Goal: Use online tool/utility: Utilize a website feature to perform a specific function

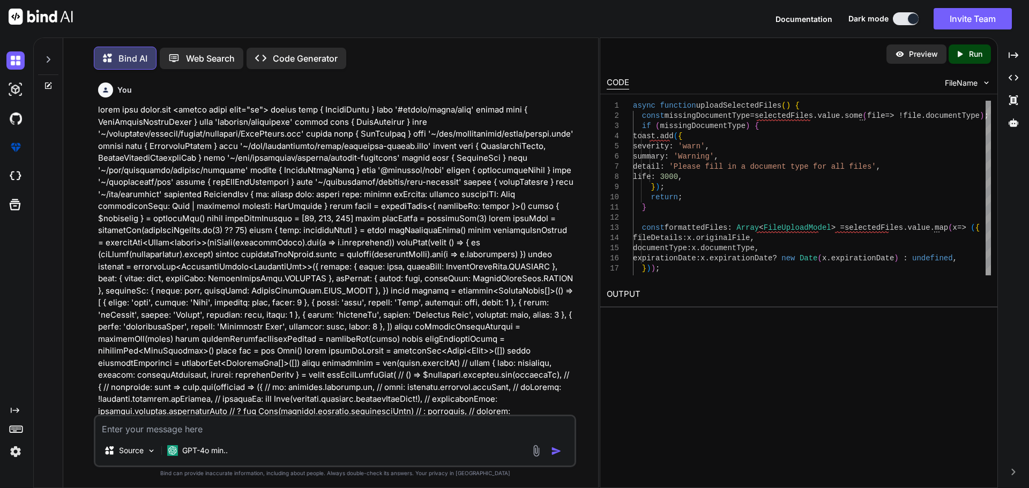
click at [207, 430] on textarea at bounding box center [334, 425] width 479 height 19
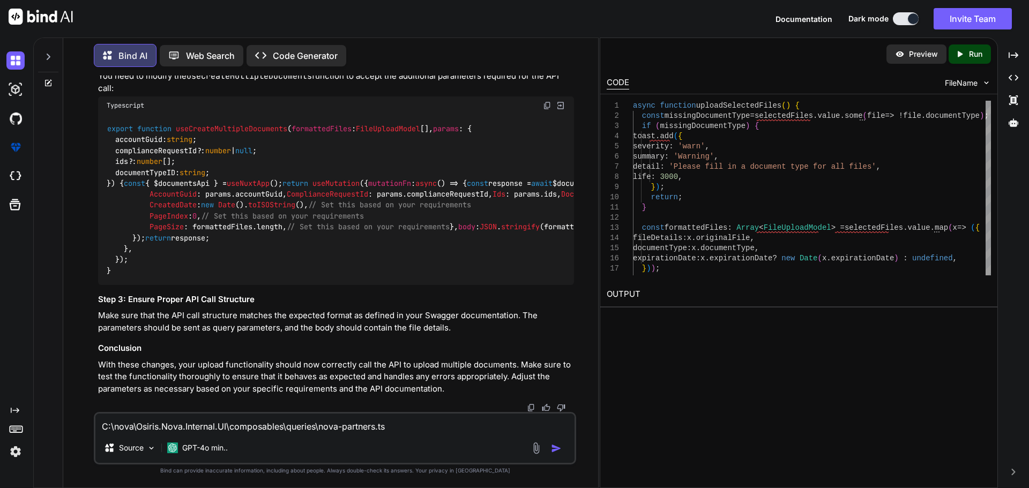
click at [409, 433] on div "C:\nova\Osiris.Nova.Internal.UI\composables\queries\nova-partners.ts Source GPT…" at bounding box center [335, 438] width 482 height 52
click at [404, 426] on textarea "C:\nova\Osiris.Nova.Internal.UI\composables\queries\nova-partners.ts" at bounding box center [334, 423] width 479 height 19
paste textarea "import type { Documents } from '#shared/types/nova-documents' import type { Nov…"
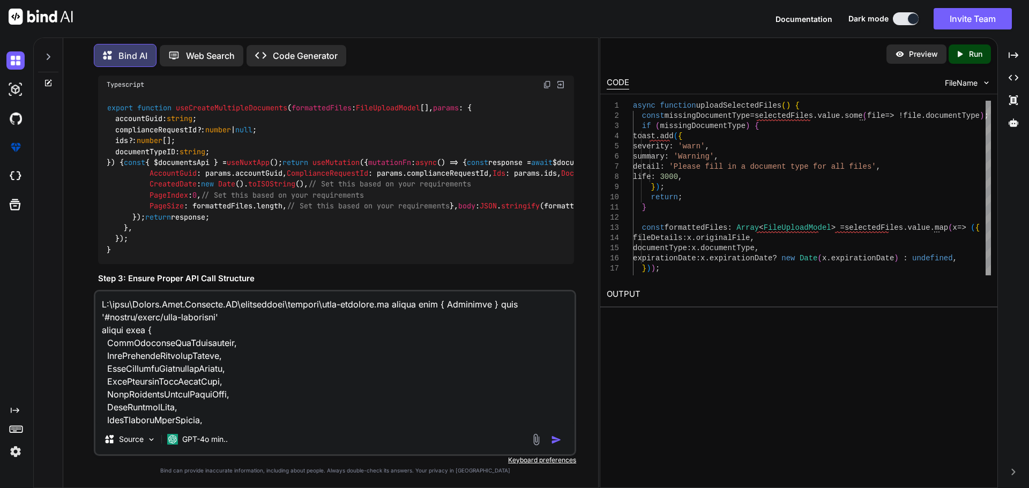
scroll to position [7252, 0]
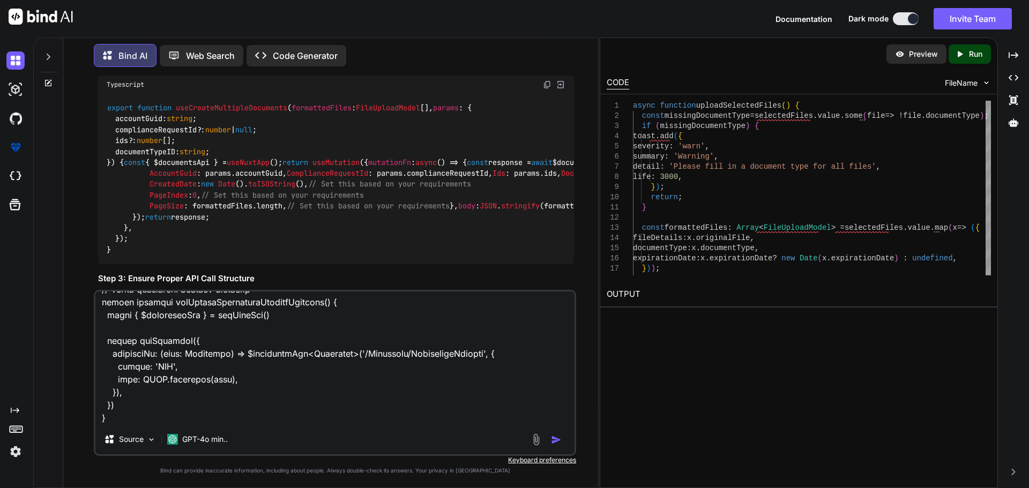
click at [123, 420] on textarea at bounding box center [334, 357] width 479 height 133
paste textarea "C:\nova\Osiris.Nova.Internal.UI\shared\types\nova-partners.ts"
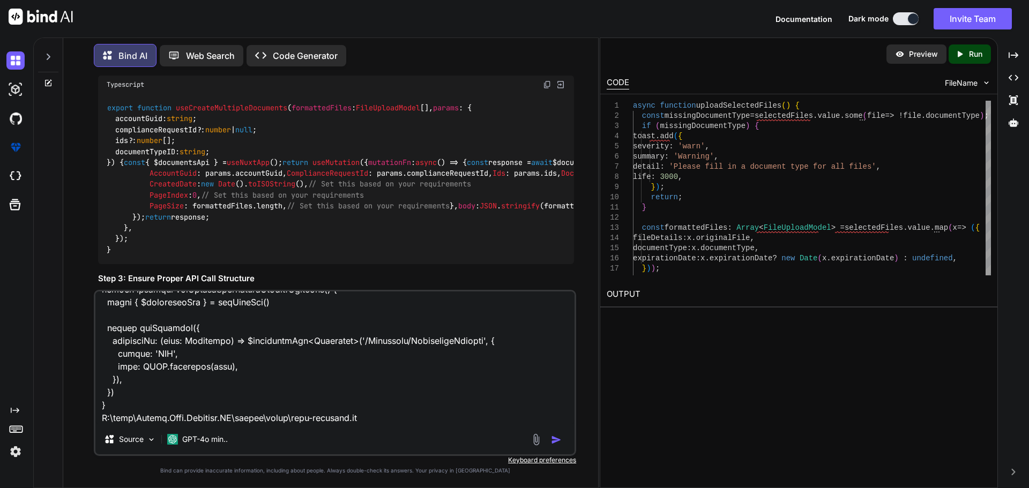
click at [379, 425] on div "Source GPT-4o min.." at bounding box center [335, 373] width 482 height 166
click at [379, 417] on textarea at bounding box center [334, 357] width 479 height 133
paste textarea "import type { RequestType, ResponseType } from '~/schemas' export type Paginate…"
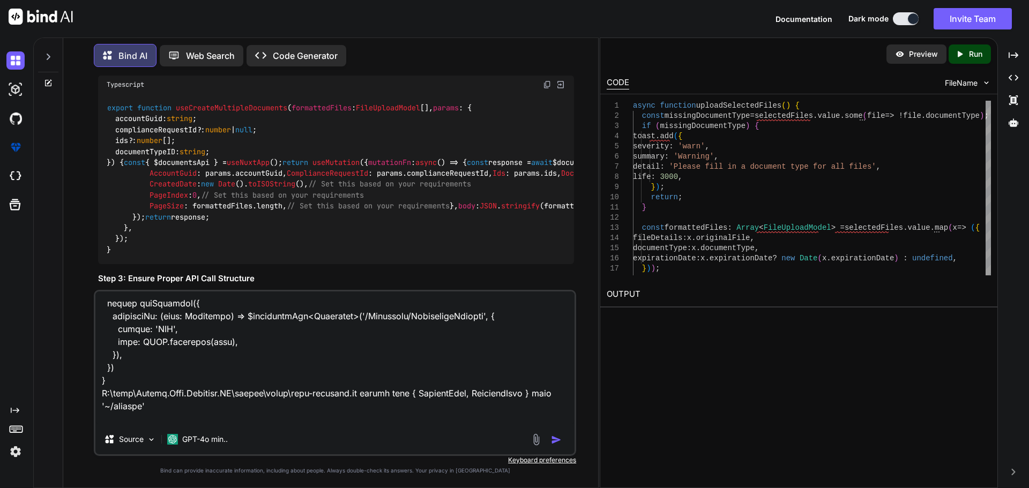
scroll to position [8538, 0]
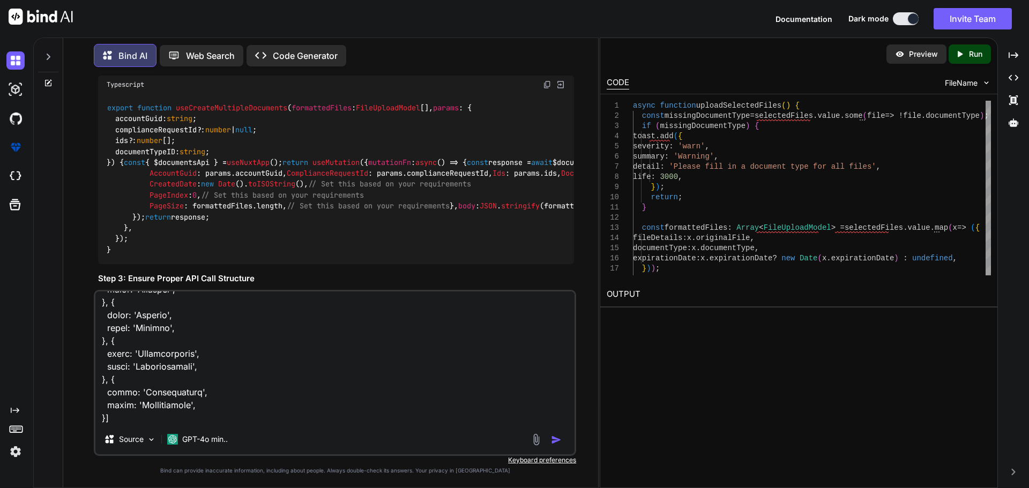
click at [104, 422] on textarea at bounding box center [334, 357] width 479 height 133
paste textarea "C:\nova\Osiris.Nova.Internal.UI\shared\types\nova-documents.ts"
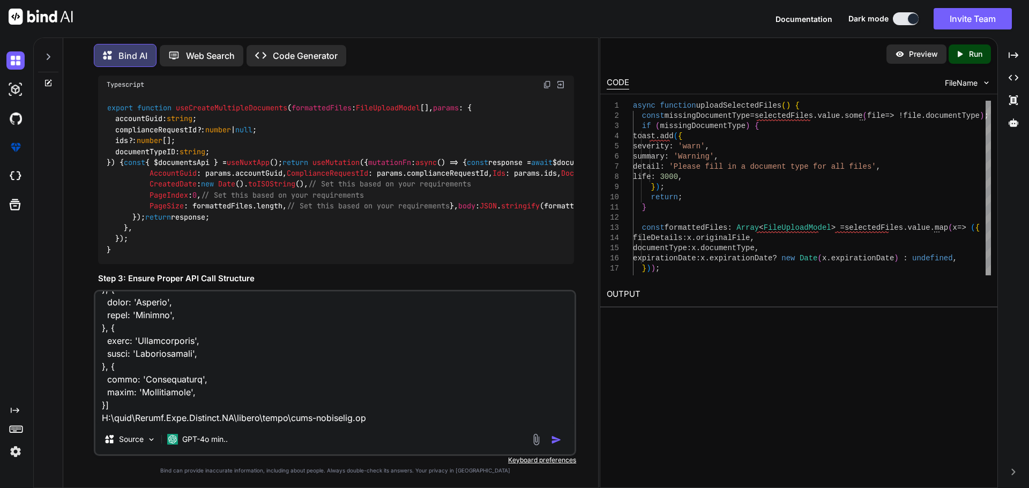
click at [392, 420] on textarea at bounding box center [334, 357] width 479 height 133
paste textarea "import type { ResponseType } from '~/schemas' export type Documents = ResponseT…"
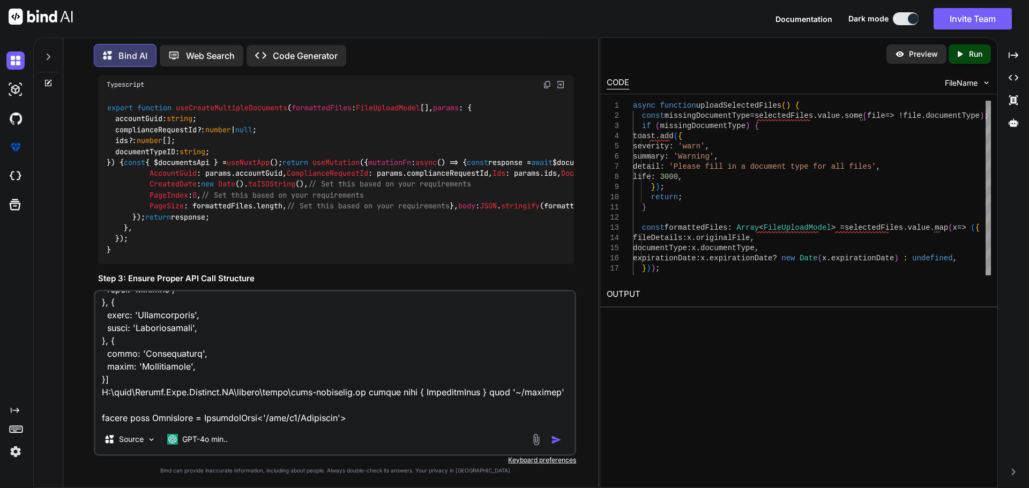
scroll to position [8576, 0]
click at [369, 404] on textarea at bounding box center [334, 357] width 479 height 133
paste textarea "C:\nova\Osiris.Nova.Internal.UI\components\partner\shared\documents\index.vue"
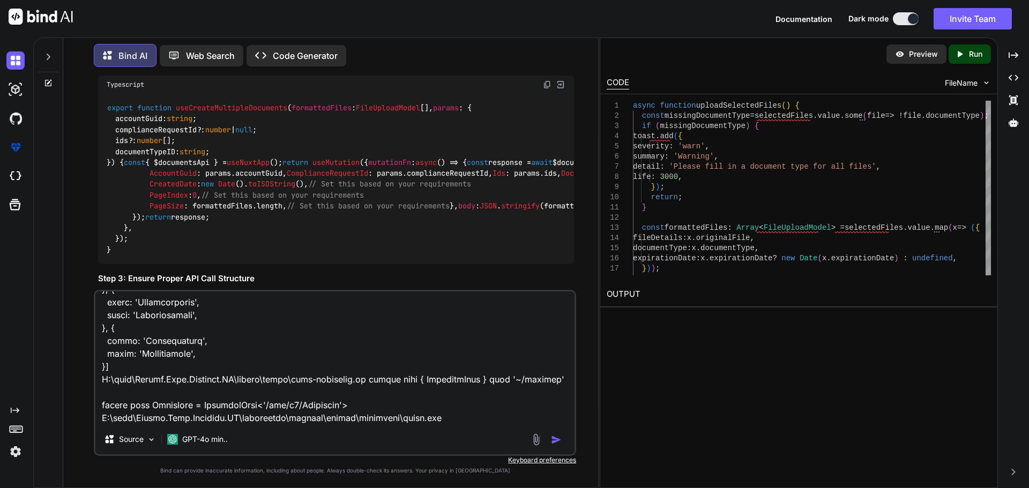
click at [454, 416] on textarea at bounding box center [334, 357] width 479 height 133
paste textarea "<script setup lang="ts"> import type { ColumnProps } from '#shared/types/base' …"
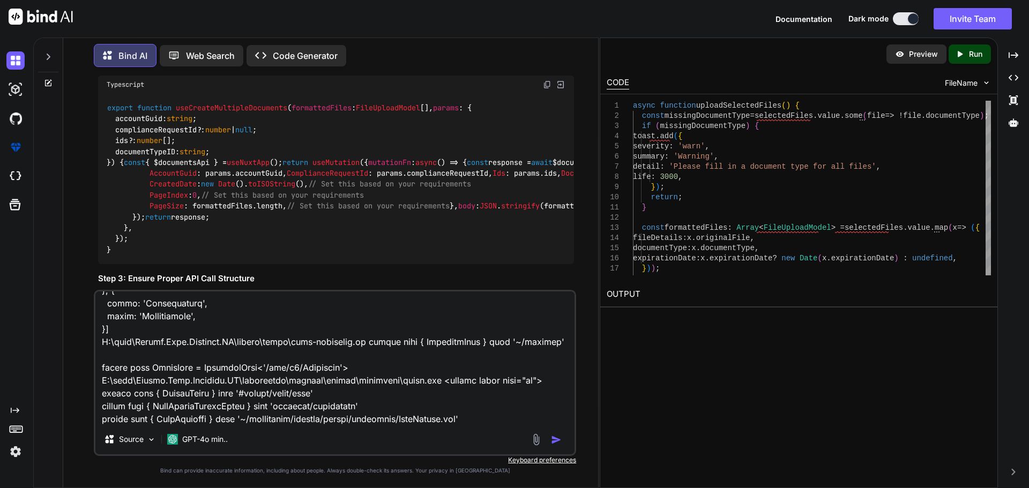
scroll to position [14375, 0]
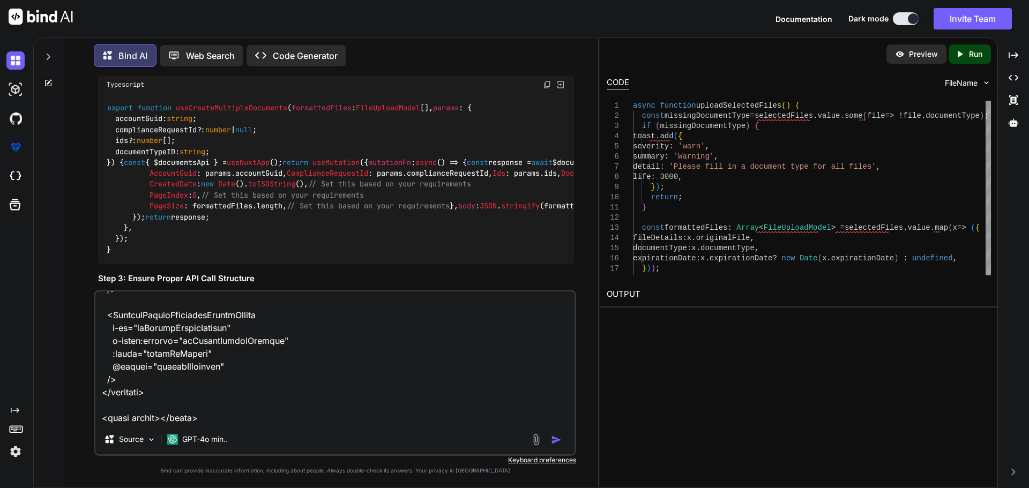
click at [244, 404] on textarea at bounding box center [334, 357] width 479 height 133
paste textarea "<script setup lang="ts"> import type { DocumentTypeEnum } from '~/lib/repositor…"
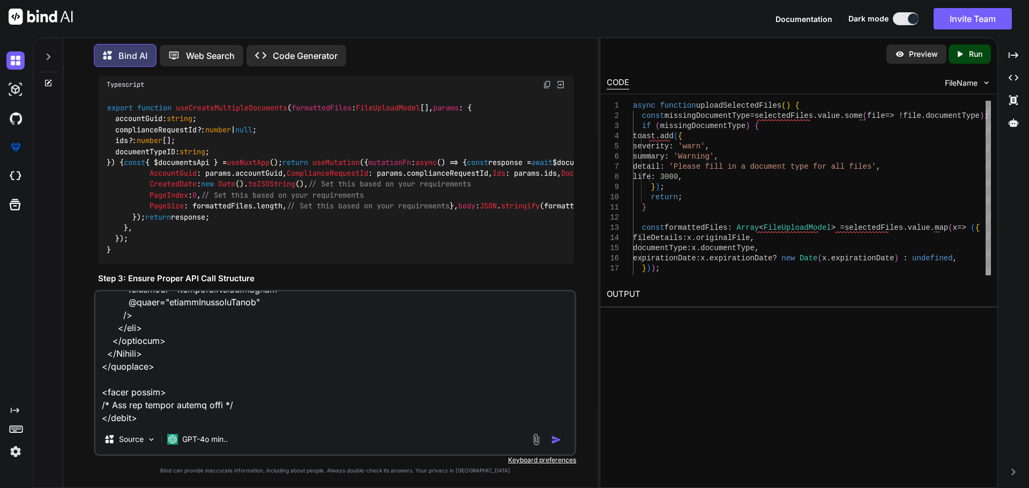
scroll to position [17629, 0]
click at [145, 407] on textarea at bounding box center [334, 357] width 479 height 133
paste textarea "C:\nova\Osiris.Nova.Internal.UI\components\partner\shared\documents\UploadDialo…"
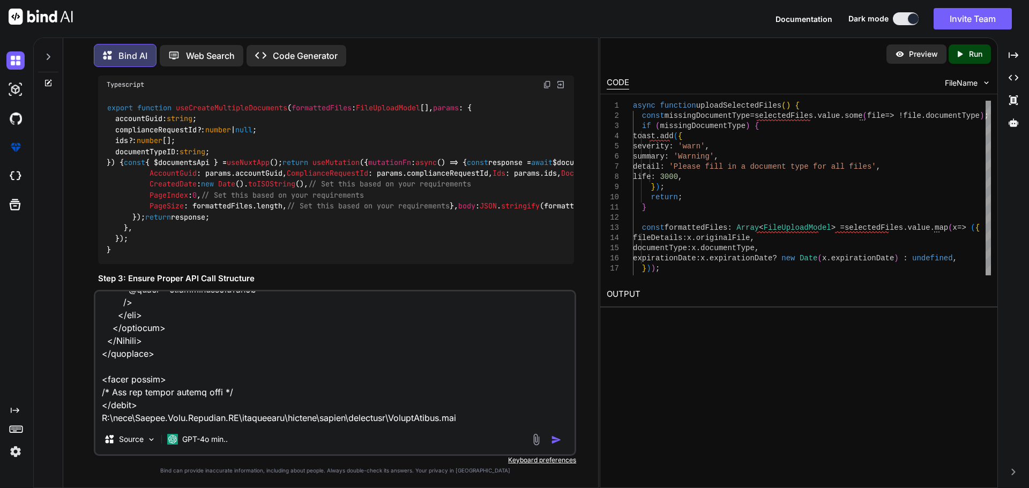
click at [489, 403] on textarea at bounding box center [334, 357] width 479 height 133
paste textarea "<script setup lang="ts"> import type { DocumentTypeEnum } from '~/lib/repositor…"
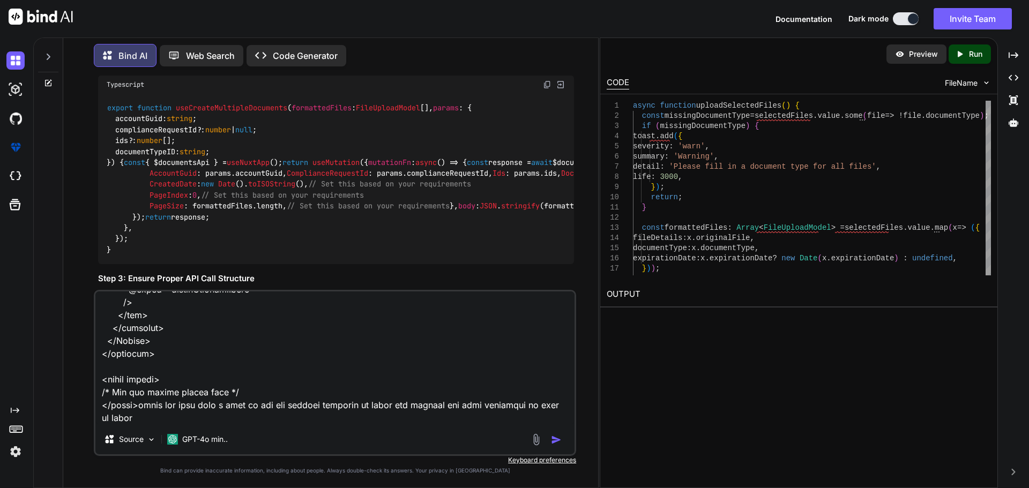
scroll to position [20880, 0]
type textarea "C:\nova\Osiris.Nova.Internal.UI\composables\queries\nova-partners.ts import typ…"
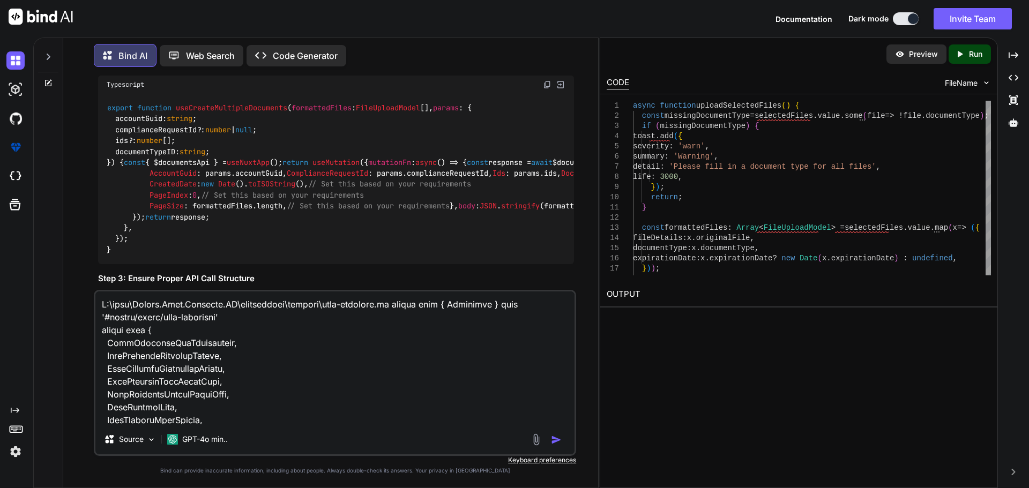
scroll to position [20880, 0]
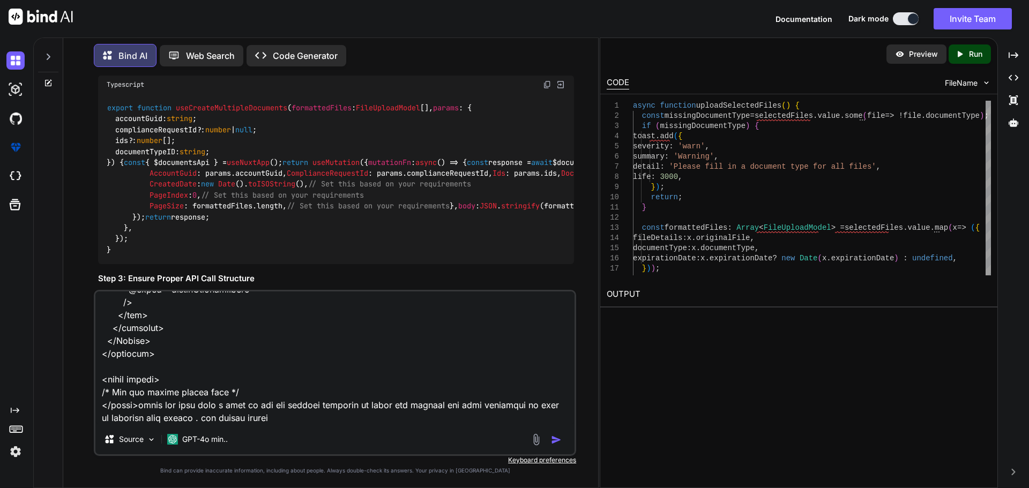
click at [274, 419] on textarea at bounding box center [334, 357] width 479 height 133
paste textarea "POST /api/v1/Documents Uploads a single document for either a compliance reques…"
type textarea "C:\nova\Osiris.Nova.Internal.UI\composables\queries\nova-partners.ts import typ…"
type textarea "x"
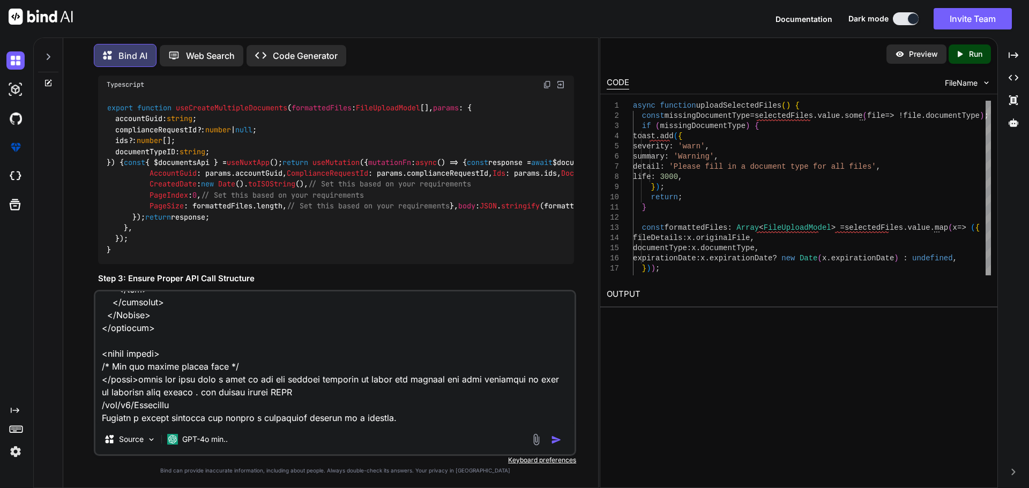
scroll to position [20945, 0]
click at [418, 381] on textarea at bounding box center [334, 357] width 479 height 133
type textarea "C:\nova\Osiris.Nova.Internal.UI\composables\queries\nova-partners.ts import typ…"
type textarea "x"
type textarea "C:\nova\Osiris.Nova.Internal.UI\composables\queries\nova-partners.ts import typ…"
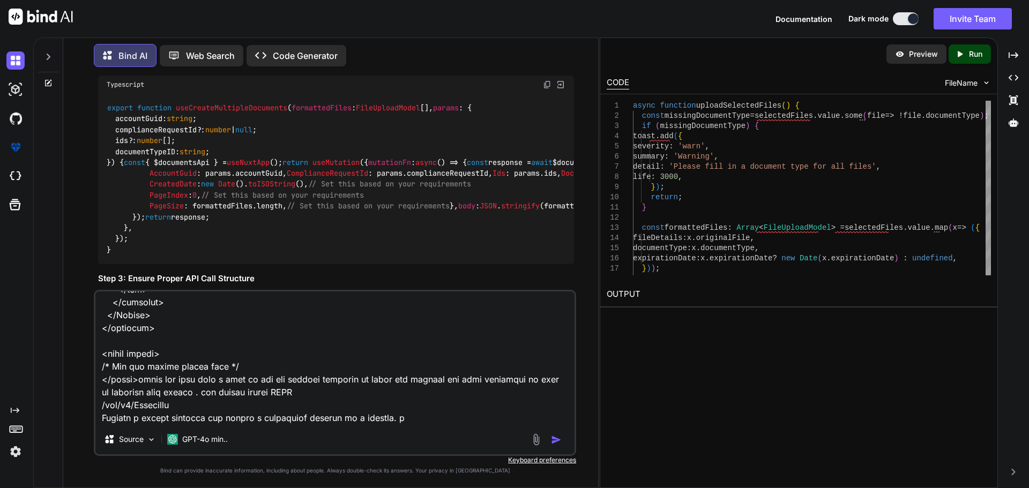
type textarea "x"
type textarea "C:\nova\Osiris.Nova.Internal.UI\composables\queries\nova-partners.ts import typ…"
type textarea "x"
type textarea "C:\nova\Osiris.Nova.Internal.UI\composables\queries\nova-partners.ts import typ…"
type textarea "x"
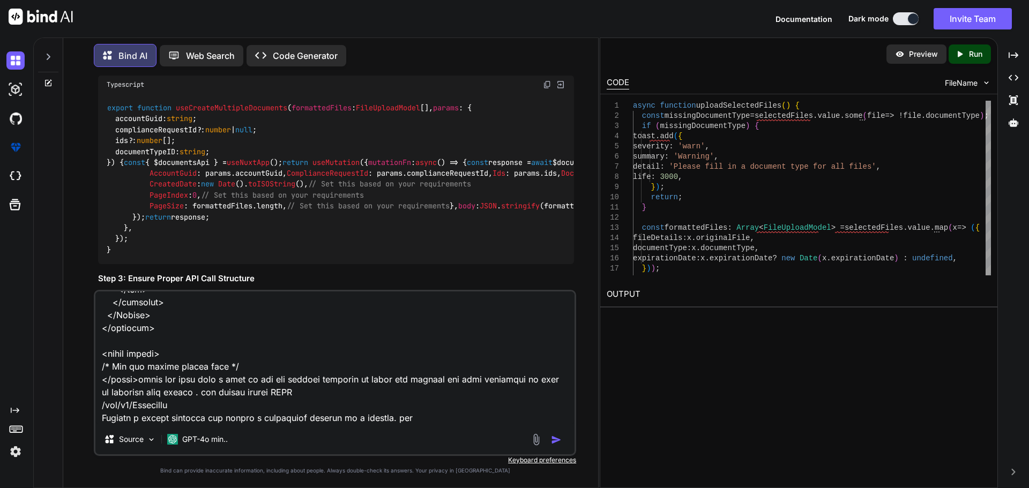
type textarea "C:\nova\Osiris.Nova.Internal.UI\composables\queries\nova-partners.ts import typ…"
type textarea "x"
type textarea "C:\nova\Osiris.Nova.Internal.UI\composables\queries\nova-partners.ts import typ…"
type textarea "x"
type textarea "C:\nova\Osiris.Nova.Internal.UI\composables\queries\nova-partners.ts import typ…"
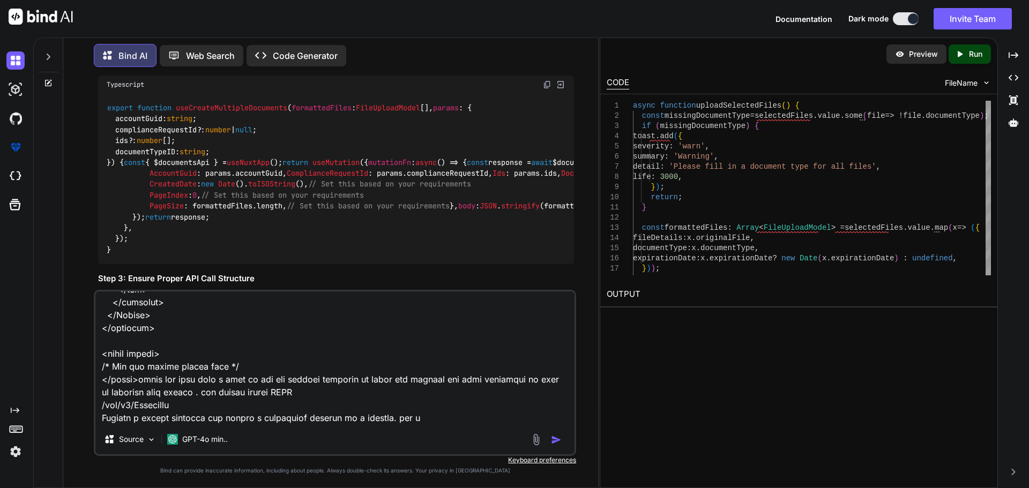
type textarea "x"
type textarea "C:\nova\Osiris.Nova.Internal.UI\composables\queries\nova-partners.ts import typ…"
type textarea "x"
type textarea "C:\nova\Osiris.Nova.Internal.UI\composables\queries\nova-partners.ts import typ…"
type textarea "x"
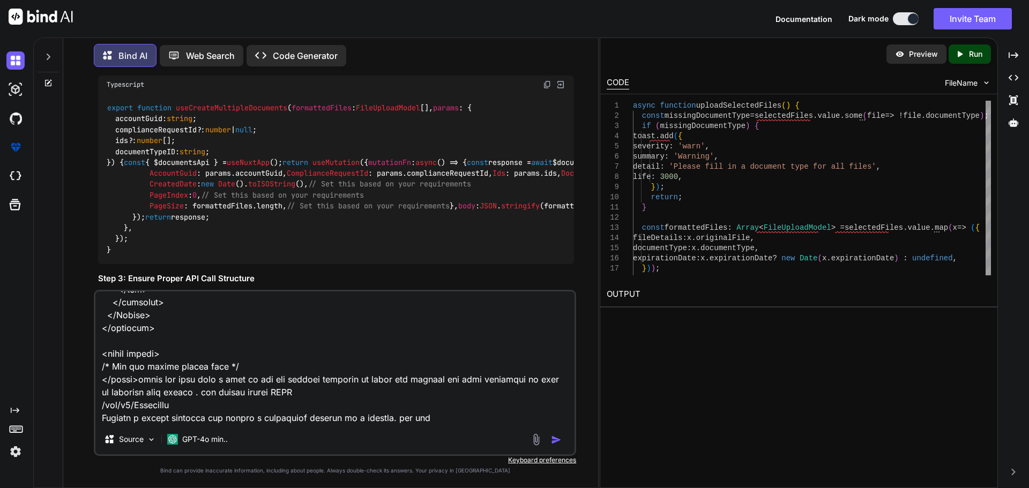
type textarea "C:\nova\Osiris.Nova.Internal.UI\composables\queries\nova-partners.ts import typ…"
type textarea "x"
type textarea "C:\nova\Osiris.Nova.Internal.UI\composables\queries\nova-partners.ts import typ…"
type textarea "x"
type textarea "C:\nova\Osiris.Nova.Internal.UI\composables\queries\nova-partners.ts import typ…"
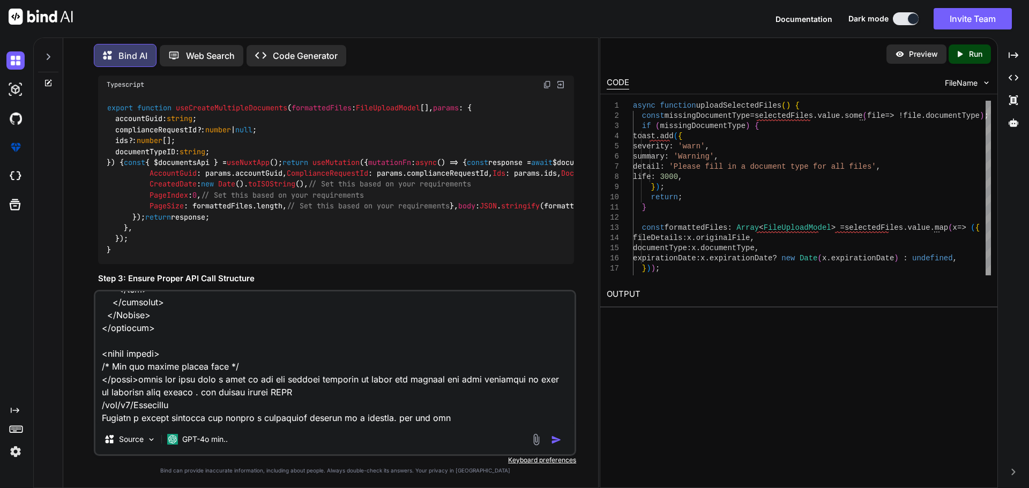
type textarea "x"
type textarea "C:\nova\Osiris.Nova.Internal.UI\composables\queries\nova-partners.ts import typ…"
type textarea "x"
type textarea "C:\nova\Osiris.Nova.Internal.UI\composables\queries\nova-partners.ts import typ…"
type textarea "x"
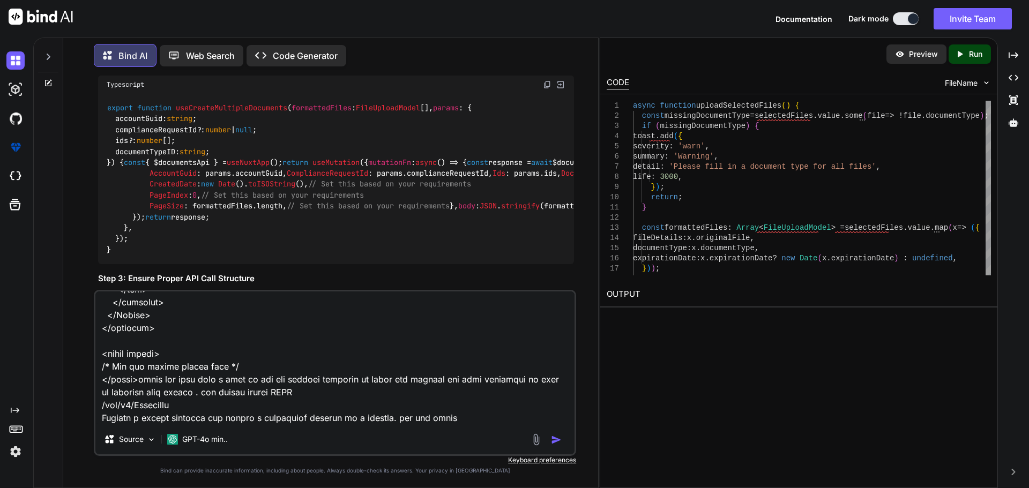
type textarea "C:\nova\Osiris.Nova.Internal.UI\composables\queries\nova-partners.ts import typ…"
type textarea "x"
type textarea "C:\nova\Osiris.Nova.Internal.UI\composables\queries\nova-partners.ts import typ…"
type textarea "x"
type textarea "C:\nova\Osiris.Nova.Internal.UI\composables\queries\nova-partners.ts import typ…"
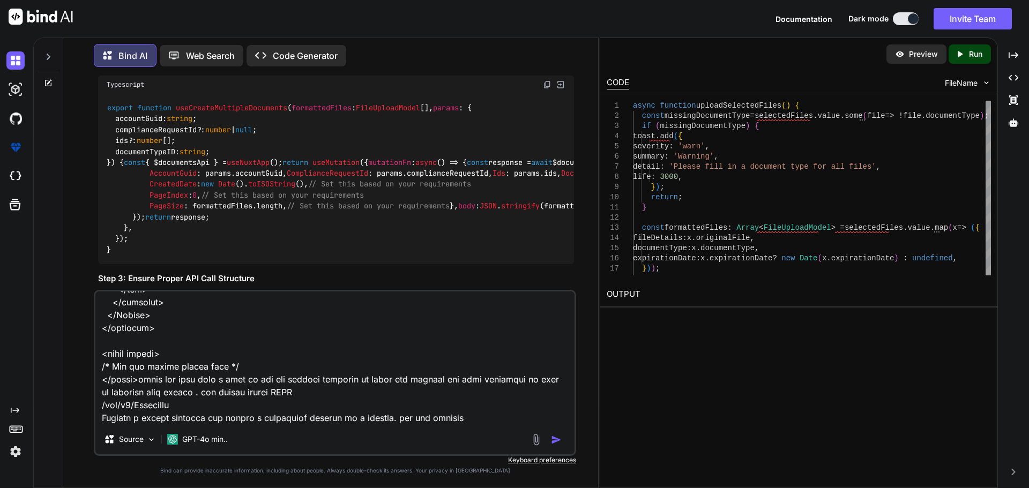
type textarea "x"
type textarea "C:\nova\Osiris.Nova.Internal.UI\composables\queries\nova-partners.ts import typ…"
type textarea "x"
type textarea "C:\nova\Osiris.Nova.Internal.UI\composables\queries\nova-partners.ts import typ…"
type textarea "x"
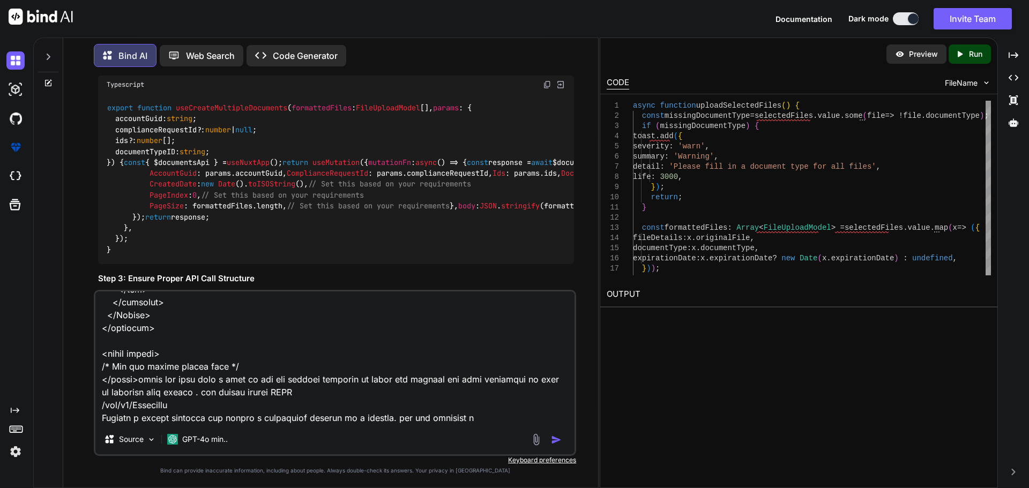
type textarea "C:\nova\Osiris.Nova.Internal.UI\composables\queries\nova-partners.ts import typ…"
type textarea "x"
type textarea "C:\nova\Osiris.Nova.Internal.UI\composables\queries\nova-partners.ts import typ…"
type textarea "x"
type textarea "C:\nova\Osiris.Nova.Internal.UI\composables\queries\nova-partners.ts import typ…"
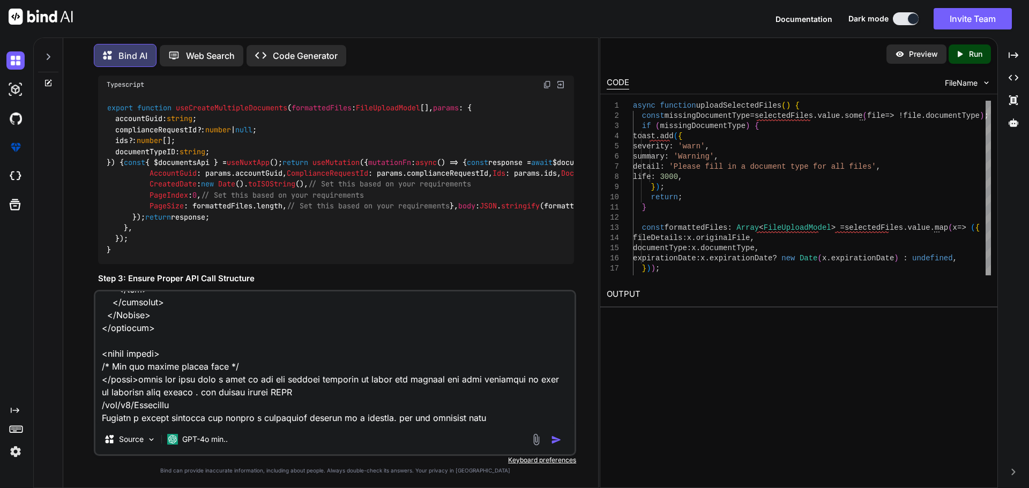
type textarea "x"
type textarea "C:\nova\Osiris.Nova.Internal.UI\composables\queries\nova-partners.ts import typ…"
type textarea "x"
type textarea "C:\nova\Osiris.Nova.Internal.UI\composables\queries\nova-partners.ts import typ…"
type textarea "x"
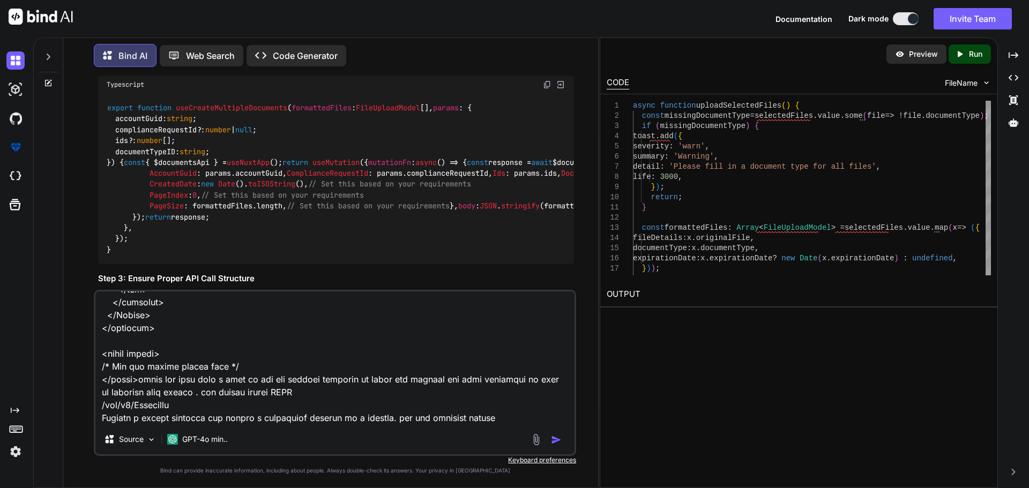
type textarea "C:\nova\Osiris.Nova.Internal.UI\composables\queries\nova-partners.ts import typ…"
type textarea "x"
click at [499, 380] on textarea at bounding box center [334, 357] width 479 height 133
paste textarea "POST /api/v1/Documents/multiple Uploads multiple documents for either a complia…"
type textarea "C:\nova\Osiris.Nova.Internal.UI\composables\queries\nova-partners.ts import typ…"
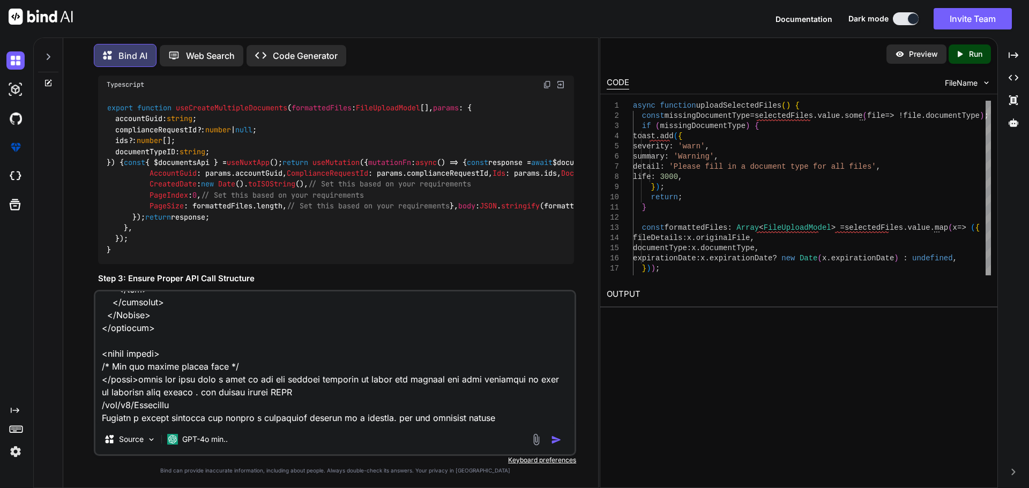
type textarea "x"
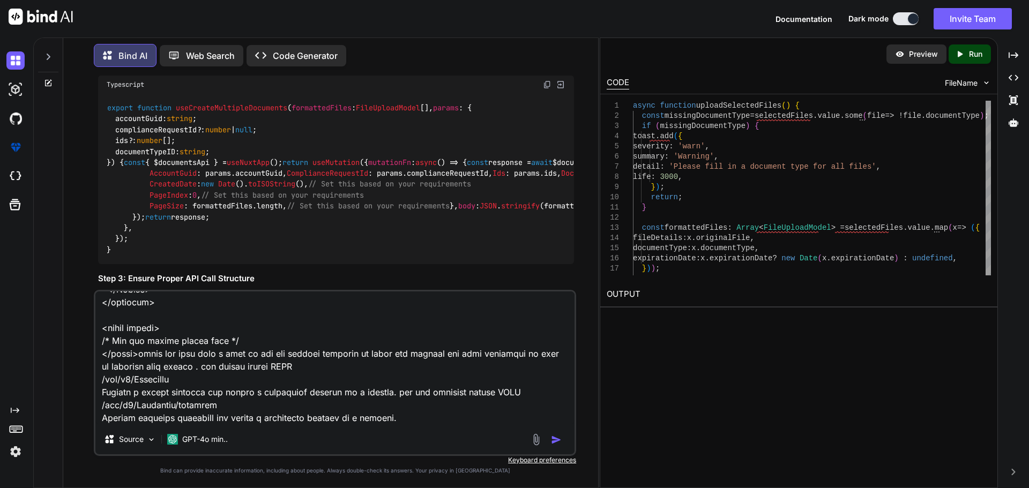
type textarea "C:\nova\Osiris.Nova.Internal.UI\composables\queries\nova-partners.ts import typ…"
type textarea "x"
type textarea "C:\nova\Osiris.Nova.Internal.UI\composables\queries\nova-partners.ts import typ…"
type textarea "x"
type textarea "C:\nova\Osiris.Nova.Internal.UI\composables\queries\nova-partners.ts import typ…"
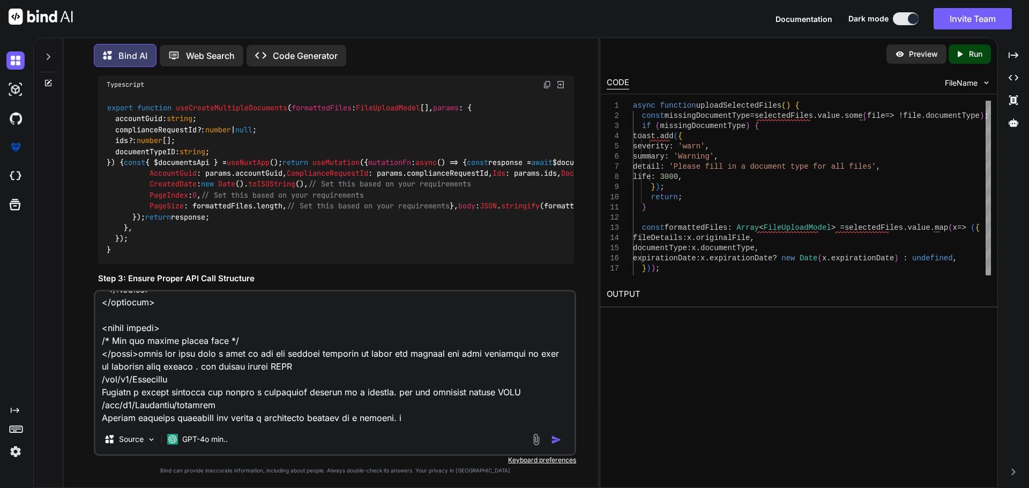
type textarea "x"
type textarea "C:\nova\Osiris.Nova.Internal.UI\composables\queries\nova-partners.ts import typ…"
type textarea "x"
type textarea "C:\nova\Osiris.Nova.Internal.UI\composables\queries\nova-partners.ts import typ…"
type textarea "x"
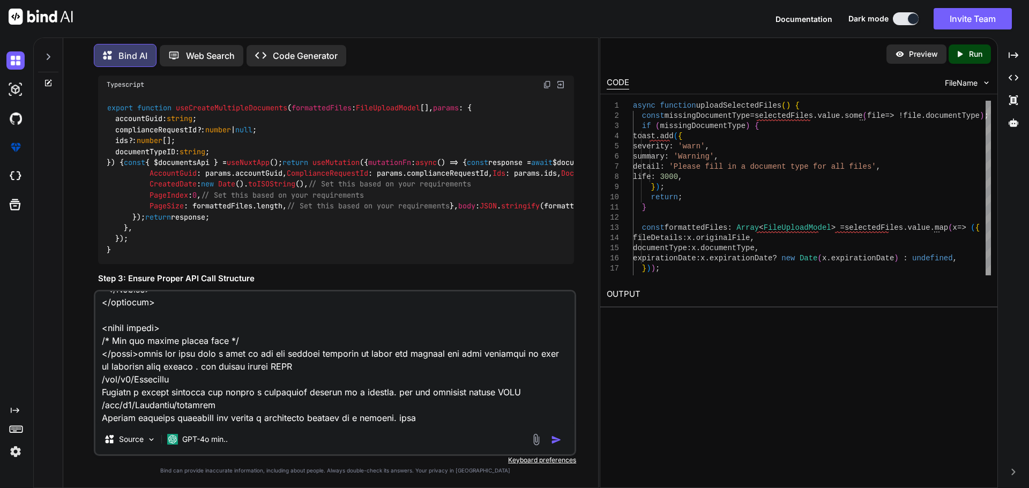
type textarea "C:\nova\Osiris.Nova.Internal.UI\composables\queries\nova-partners.ts import typ…"
type textarea "x"
type textarea "C:\nova\Osiris.Nova.Internal.UI\composables\queries\nova-partners.ts import typ…"
type textarea "x"
type textarea "C:\nova\Osiris.Nova.Internal.UI\composables\queries\nova-partners.ts import typ…"
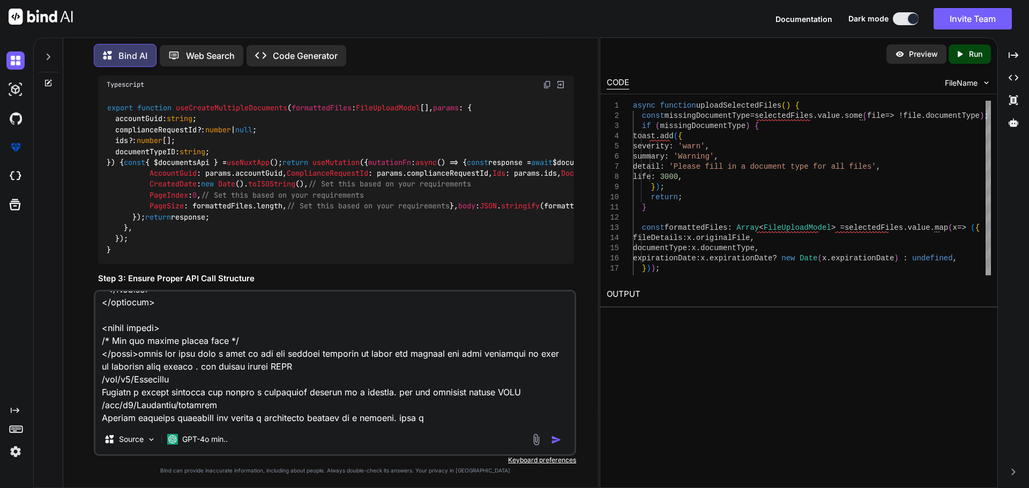
type textarea "x"
type textarea "C:\nova\Osiris.Nova.Internal.UI\composables\queries\nova-partners.ts import typ…"
type textarea "x"
type textarea "C:\nova\Osiris.Nova.Internal.UI\composables\queries\nova-partners.ts import typ…"
type textarea "x"
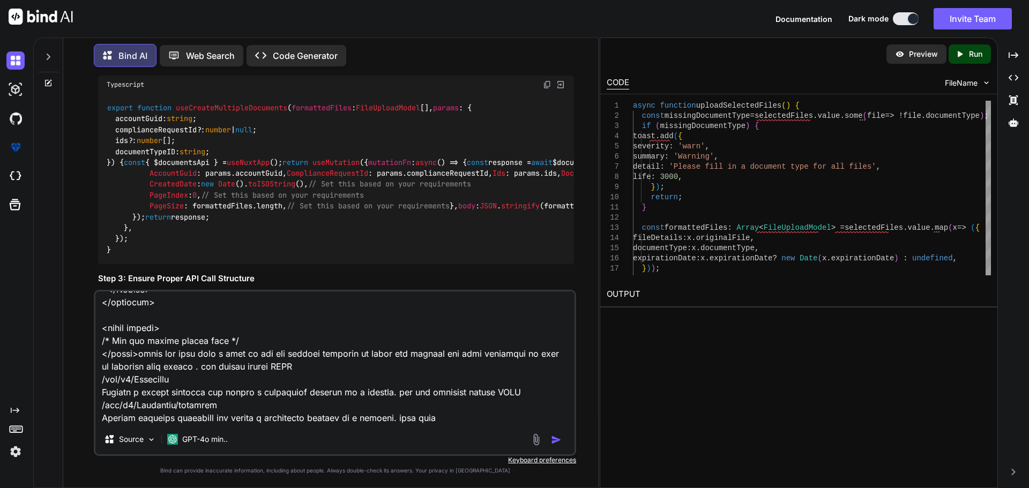
type textarea "C:\nova\Osiris.Nova.Internal.UI\composables\queries\nova-partners.ts import typ…"
type textarea "x"
type textarea "C:\nova\Osiris.Nova.Internal.UI\composables\queries\nova-partners.ts import typ…"
type textarea "x"
type textarea "C:\nova\Osiris.Nova.Internal.UI\composables\queries\nova-partners.ts import typ…"
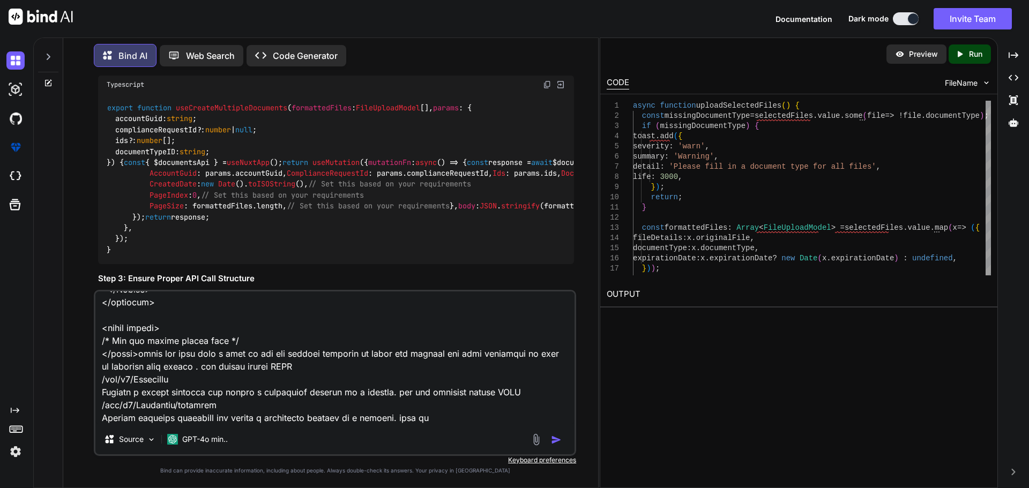
type textarea "x"
type textarea "C:\nova\Osiris.Nova.Internal.UI\composables\queries\nova-partners.ts import typ…"
type textarea "x"
type textarea "C:\nova\Osiris.Nova.Internal.UI\composables\queries\nova-partners.ts import typ…"
type textarea "x"
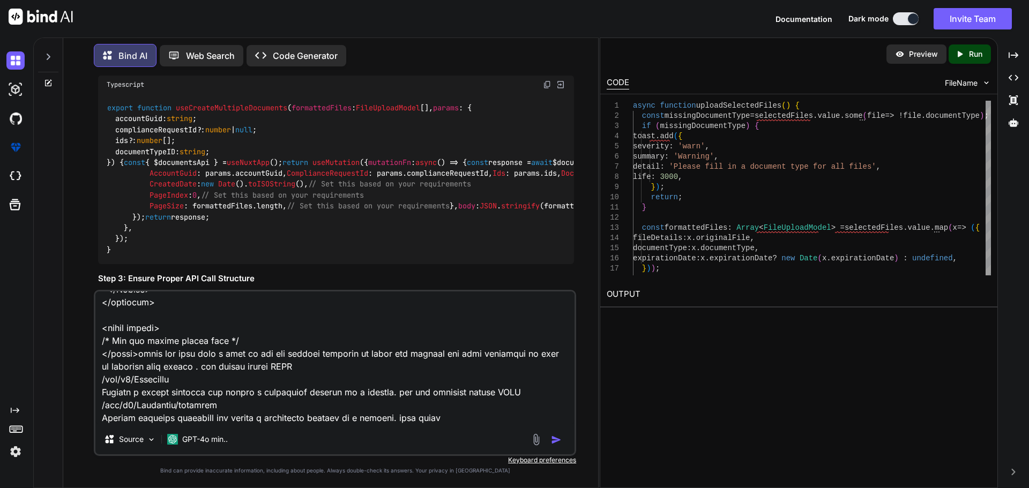
type textarea "C:\nova\Osiris.Nova.Internal.UI\composables\queries\nova-partners.ts import typ…"
type textarea "x"
type textarea "C:\nova\Osiris.Nova.Internal.UI\composables\queries\nova-partners.ts import typ…"
type textarea "x"
type textarea "C:\nova\Osiris.Nova.Internal.UI\composables\queries\nova-partners.ts import typ…"
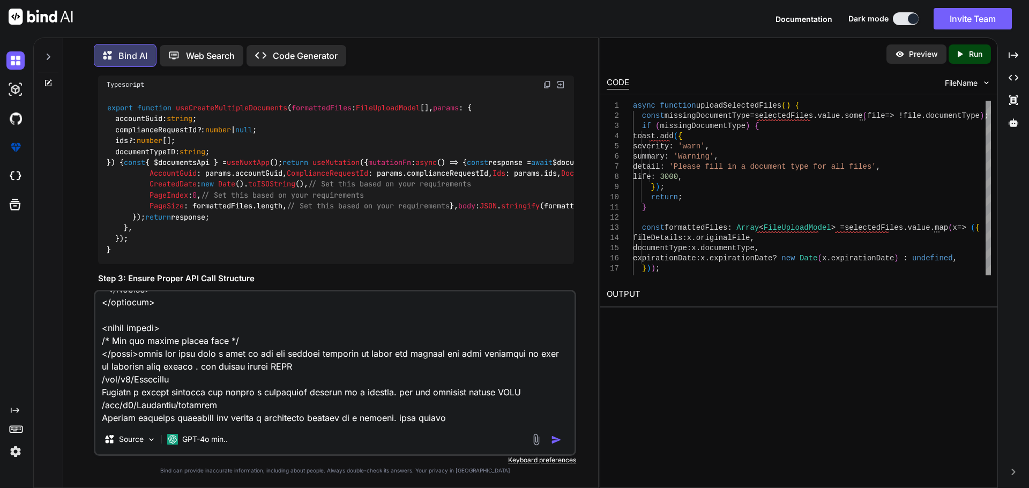
type textarea "x"
type textarea "C:\nova\Osiris.Nova.Internal.UI\composables\queries\nova-partners.ts import typ…"
type textarea "x"
type textarea "C:\nova\Osiris.Nova.Internal.UI\composables\queries\nova-partners.ts import typ…"
type textarea "x"
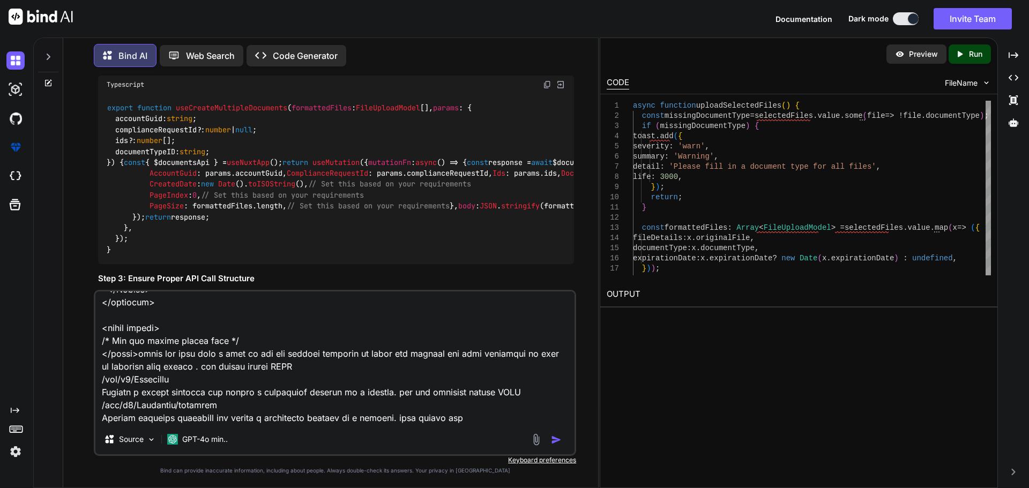
type textarea "C:\nova\Osiris.Nova.Internal.UI\composables\queries\nova-partners.ts import typ…"
type textarea "x"
type textarea "C:\nova\Osiris.Nova.Internal.UI\composables\queries\nova-partners.ts import typ…"
type textarea "x"
type textarea "C:\nova\Osiris.Nova.Internal.UI\composables\queries\nova-partners.ts import typ…"
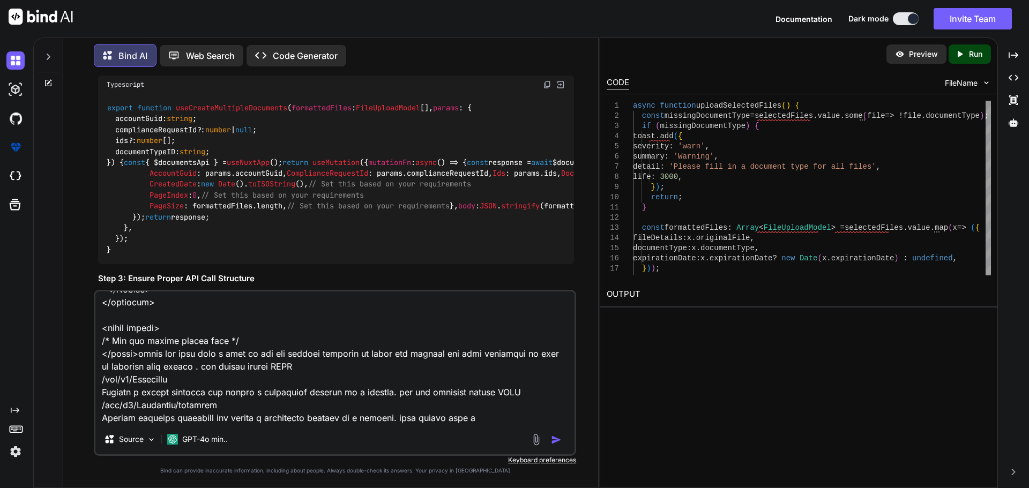
type textarea "x"
type textarea "C:\nova\Osiris.Nova.Internal.UI\composables\queries\nova-partners.ts import typ…"
type textarea "x"
type textarea "C:\nova\Osiris.Nova.Internal.UI\composables\queries\nova-partners.ts import typ…"
type textarea "x"
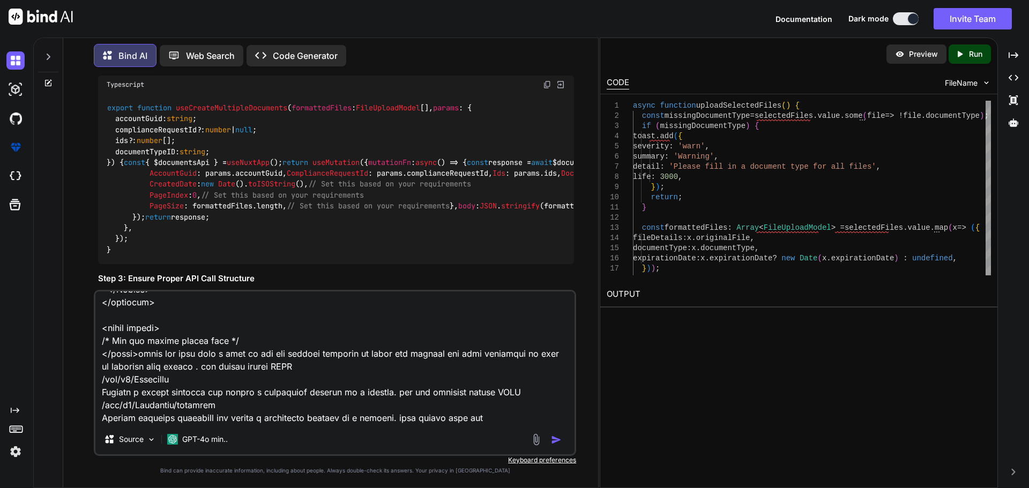
type textarea "C:\nova\Osiris.Nova.Internal.UI\composables\queries\nova-partners.ts import typ…"
type textarea "x"
type textarea "C:\nova\Osiris.Nova.Internal.UI\composables\queries\nova-partners.ts import typ…"
type textarea "x"
type textarea "C:\nova\Osiris.Nova.Internal.UI\composables\queries\nova-partners.ts import typ…"
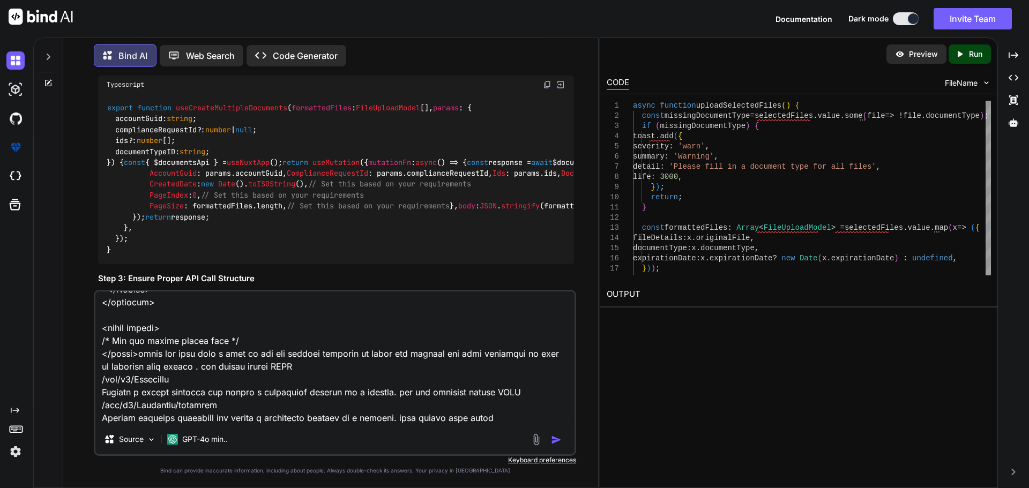
type textarea "x"
type textarea "C:\nova\Osiris.Nova.Internal.UI\composables\queries\nova-partners.ts import typ…"
type textarea "x"
type textarea "C:\nova\Osiris.Nova.Internal.UI\composables\queries\nova-partners.ts import typ…"
type textarea "x"
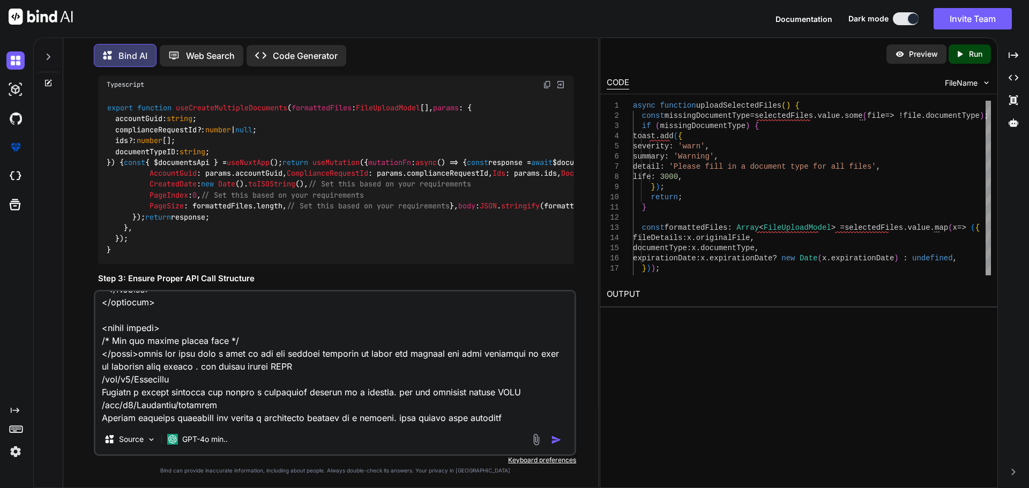
type textarea "C:\nova\Osiris.Nova.Internal.UI\composables\queries\nova-partners.ts import typ…"
type textarea "x"
type textarea "C:\nova\Osiris.Nova.Internal.UI\composables\queries\nova-partners.ts import typ…"
type textarea "x"
type textarea "C:\nova\Osiris.Nova.Internal.UI\composables\queries\nova-partners.ts import typ…"
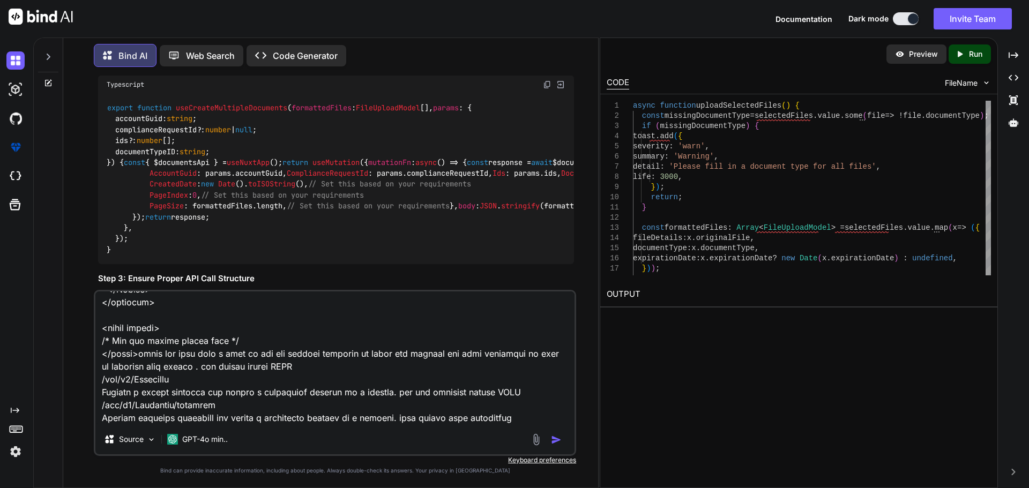
type textarea "x"
type textarea "C:\nova\Osiris.Nova.Internal.UI\composables\queries\nova-partners.ts import typ…"
type textarea "x"
type textarea "C:\nova\Osiris.Nova.Internal.UI\composables\queries\nova-partners.ts import typ…"
type textarea "x"
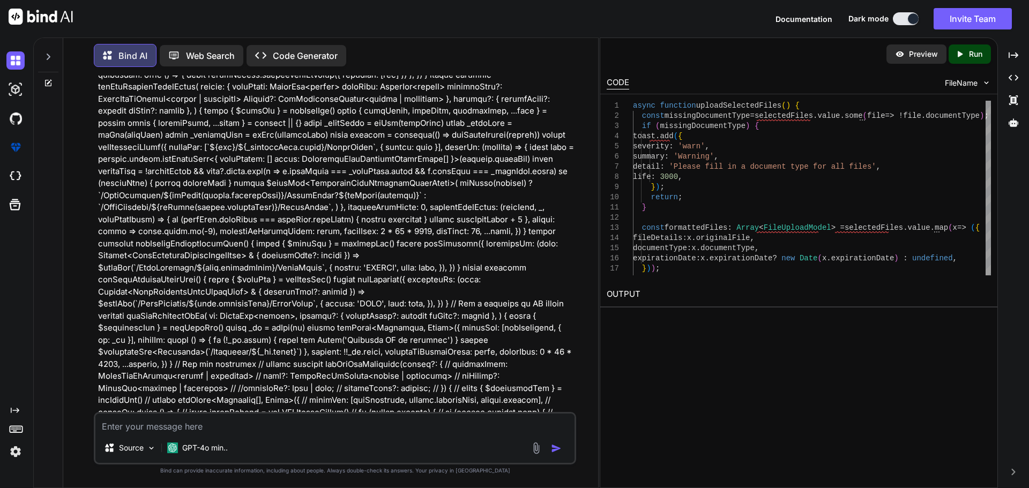
scroll to position [15701, 0]
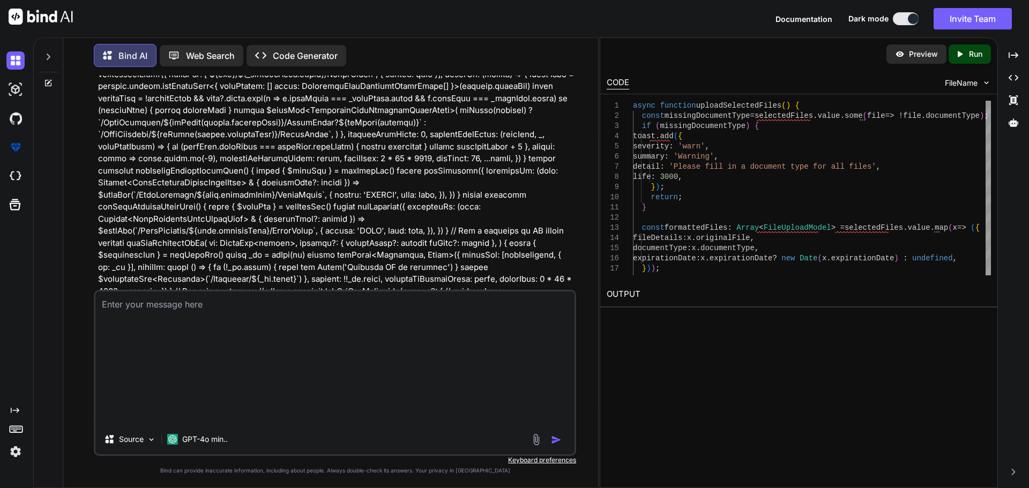
click at [245, 380] on textarea at bounding box center [334, 357] width 479 height 133
type textarea "x"
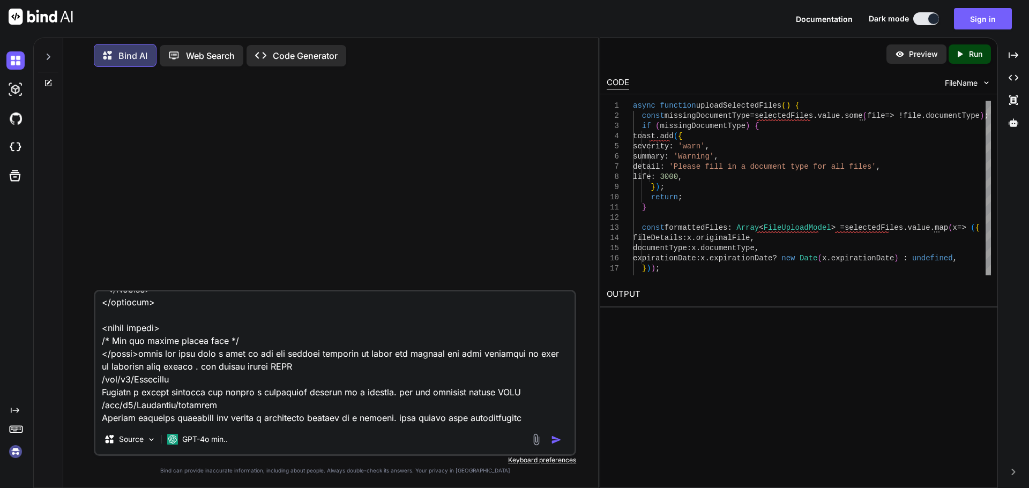
scroll to position [20984, 0]
type textarea "C:\nova\Osiris.Nova.Internal.UI\composables\queries\nova-partners.ts import typ…"
click at [552, 436] on img "button" at bounding box center [556, 439] width 11 height 11
type textarea "x"
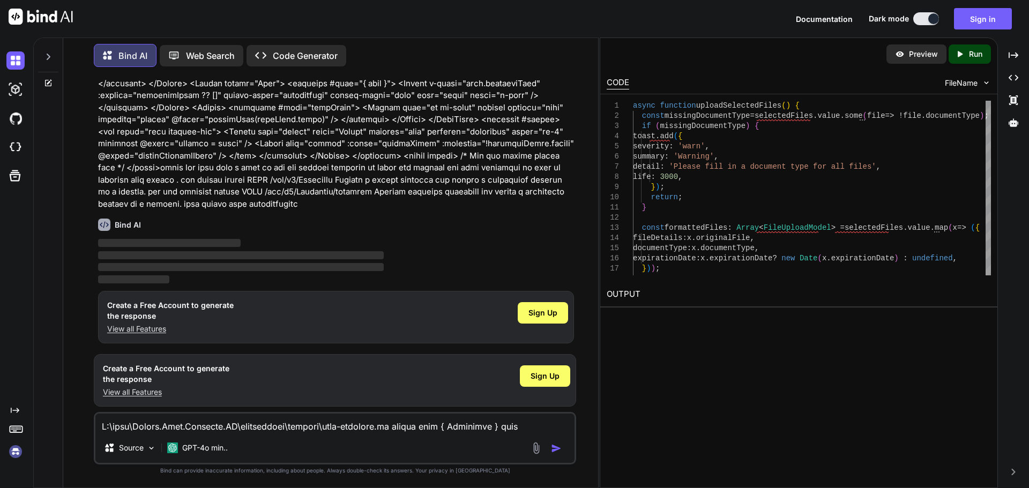
scroll to position [4508, 0]
